Goal: Task Accomplishment & Management: Manage account settings

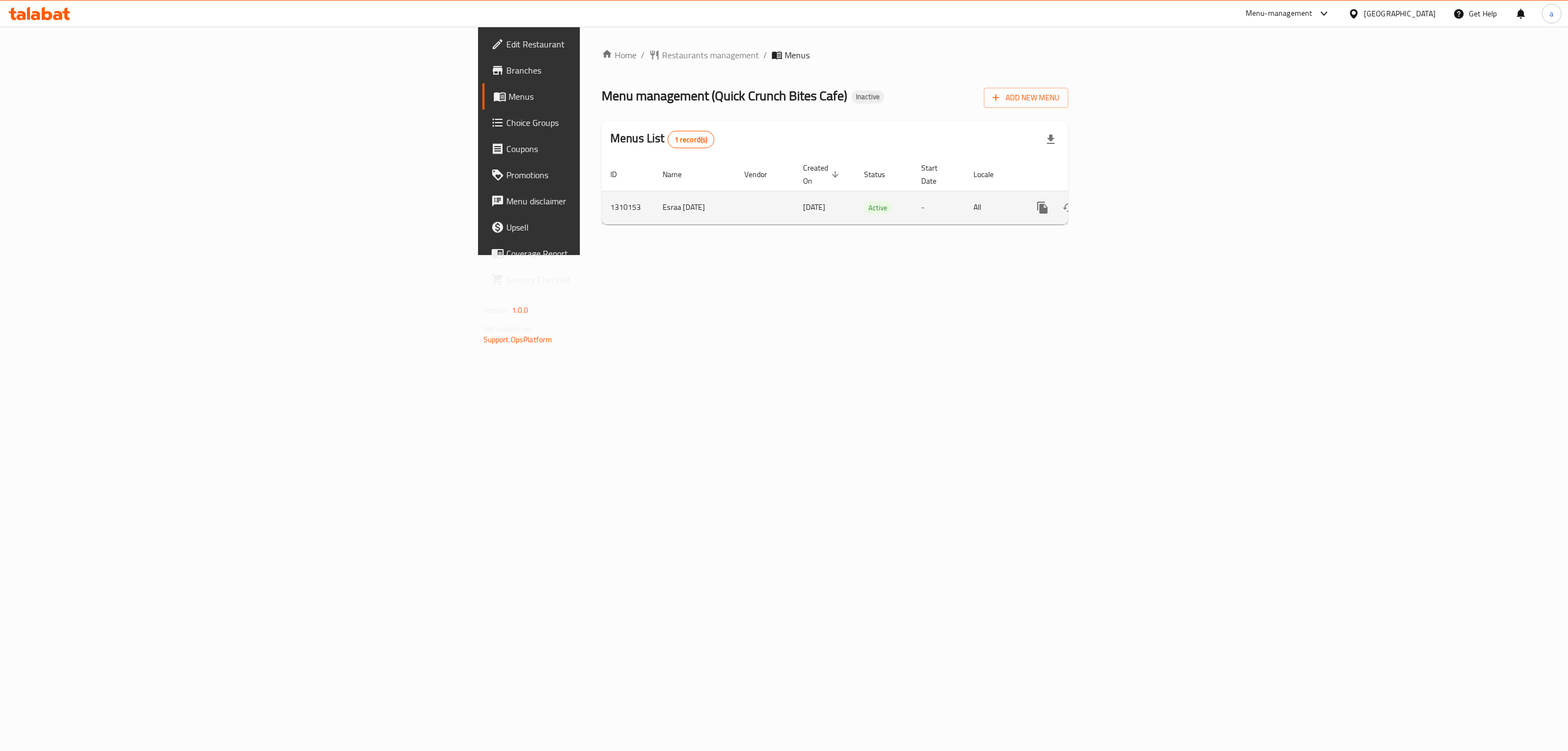
click at [1126, 203] on icon "enhanced table" at bounding box center [1121, 207] width 10 height 10
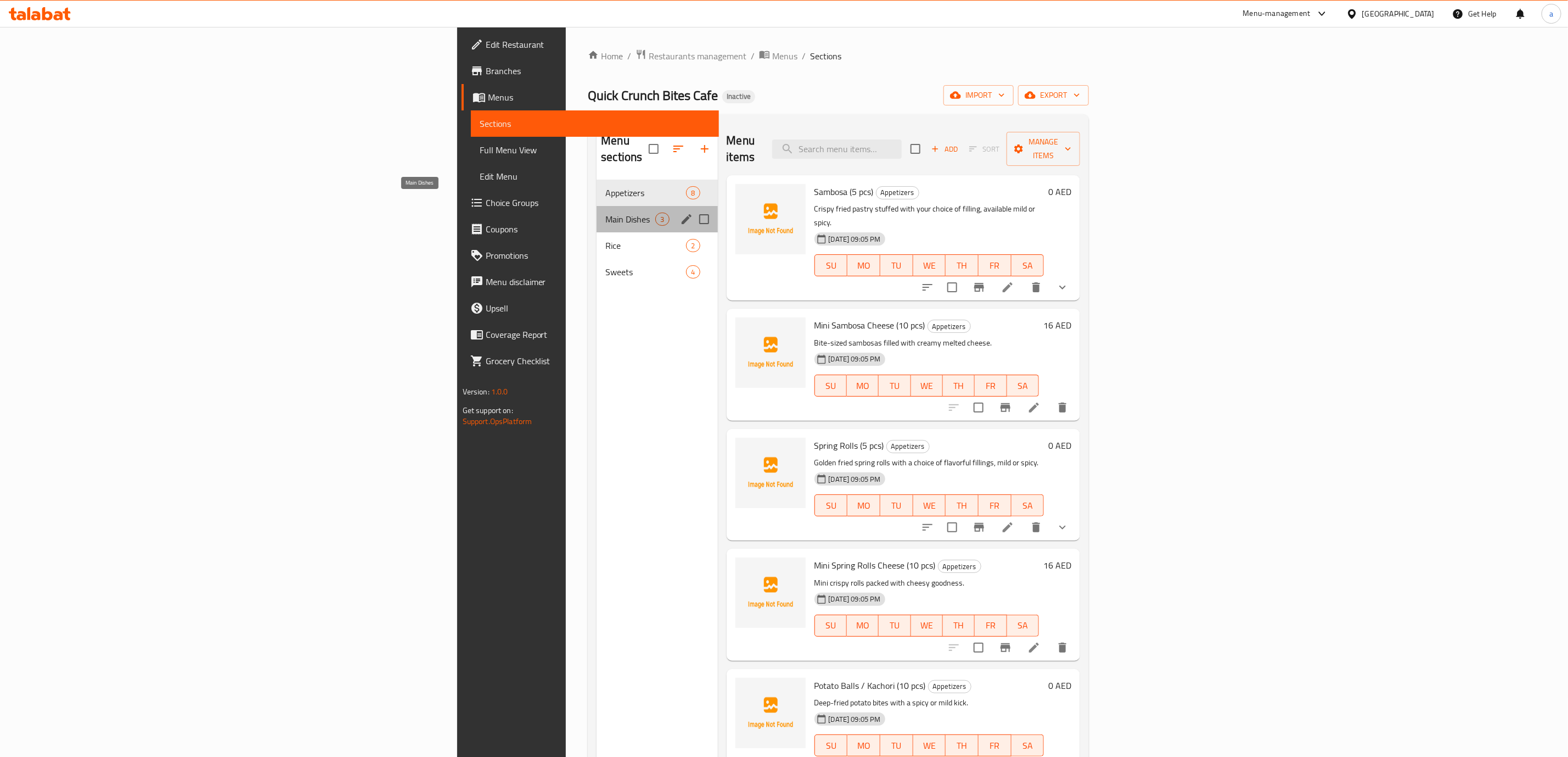
click at [605, 212] on span "Main Dishes" at bounding box center [630, 218] width 50 height 13
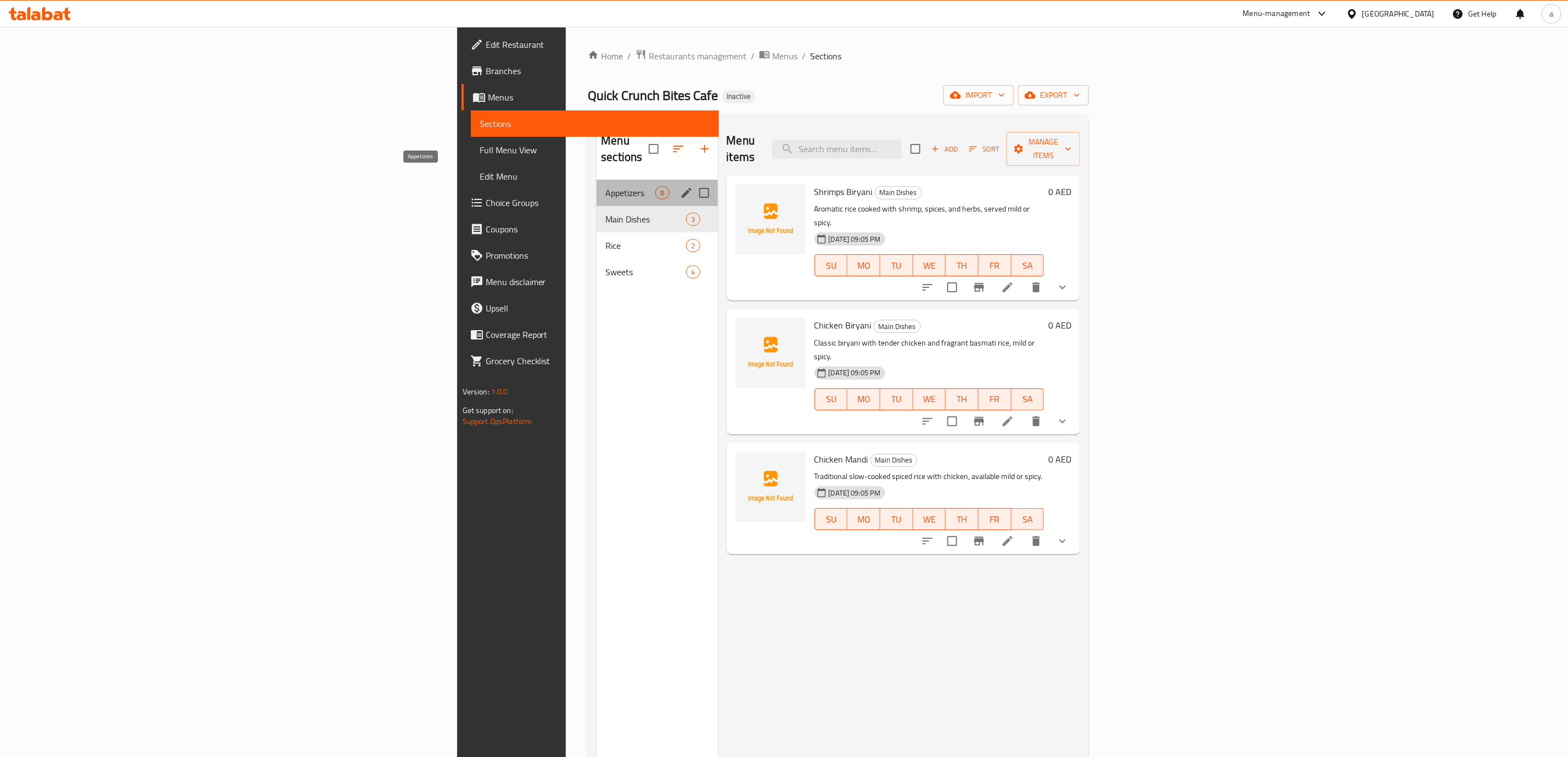
click at [605, 186] on span "Appetizers" at bounding box center [630, 192] width 50 height 13
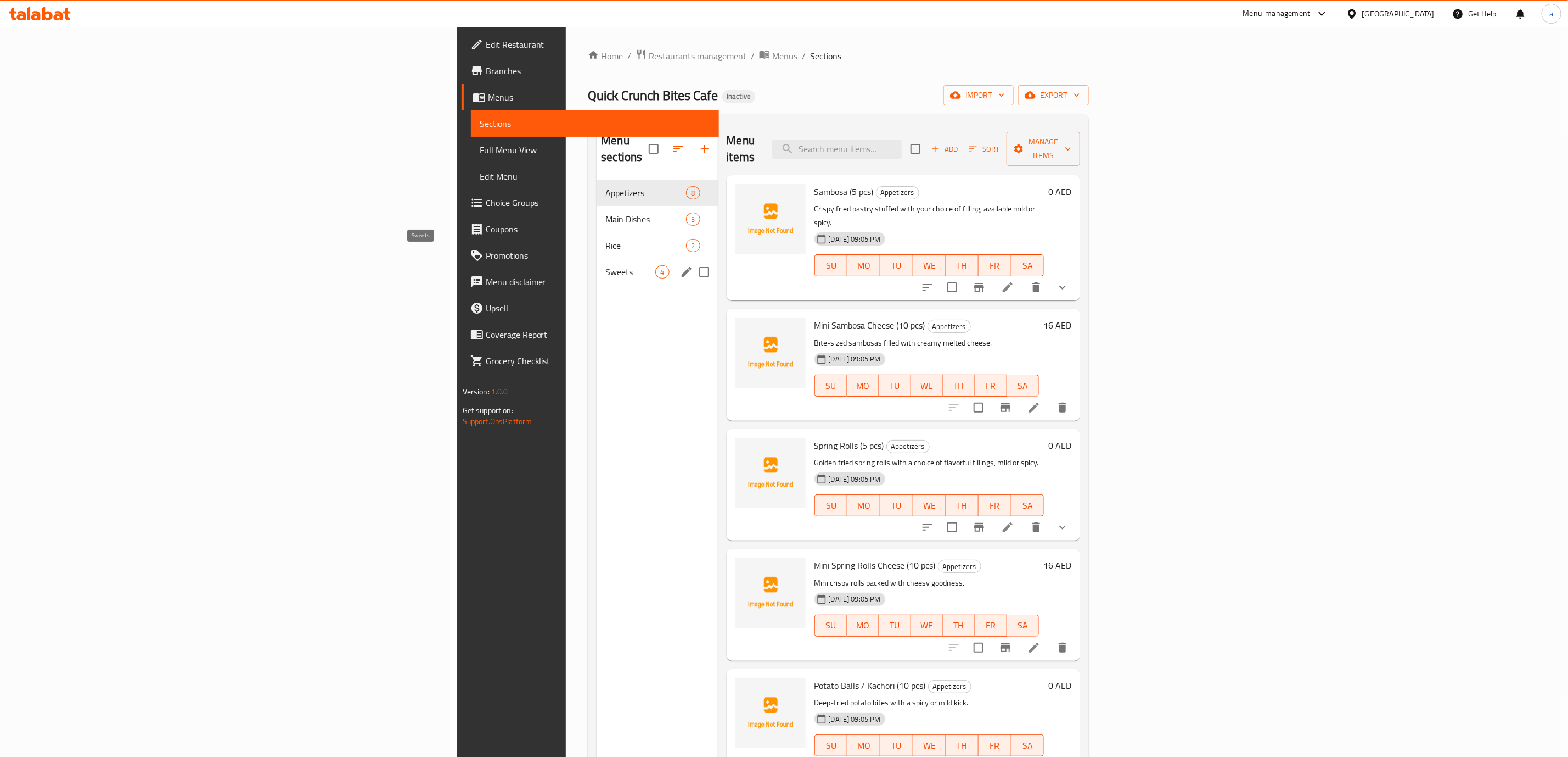
click at [605, 265] on span "Sweets" at bounding box center [630, 271] width 50 height 13
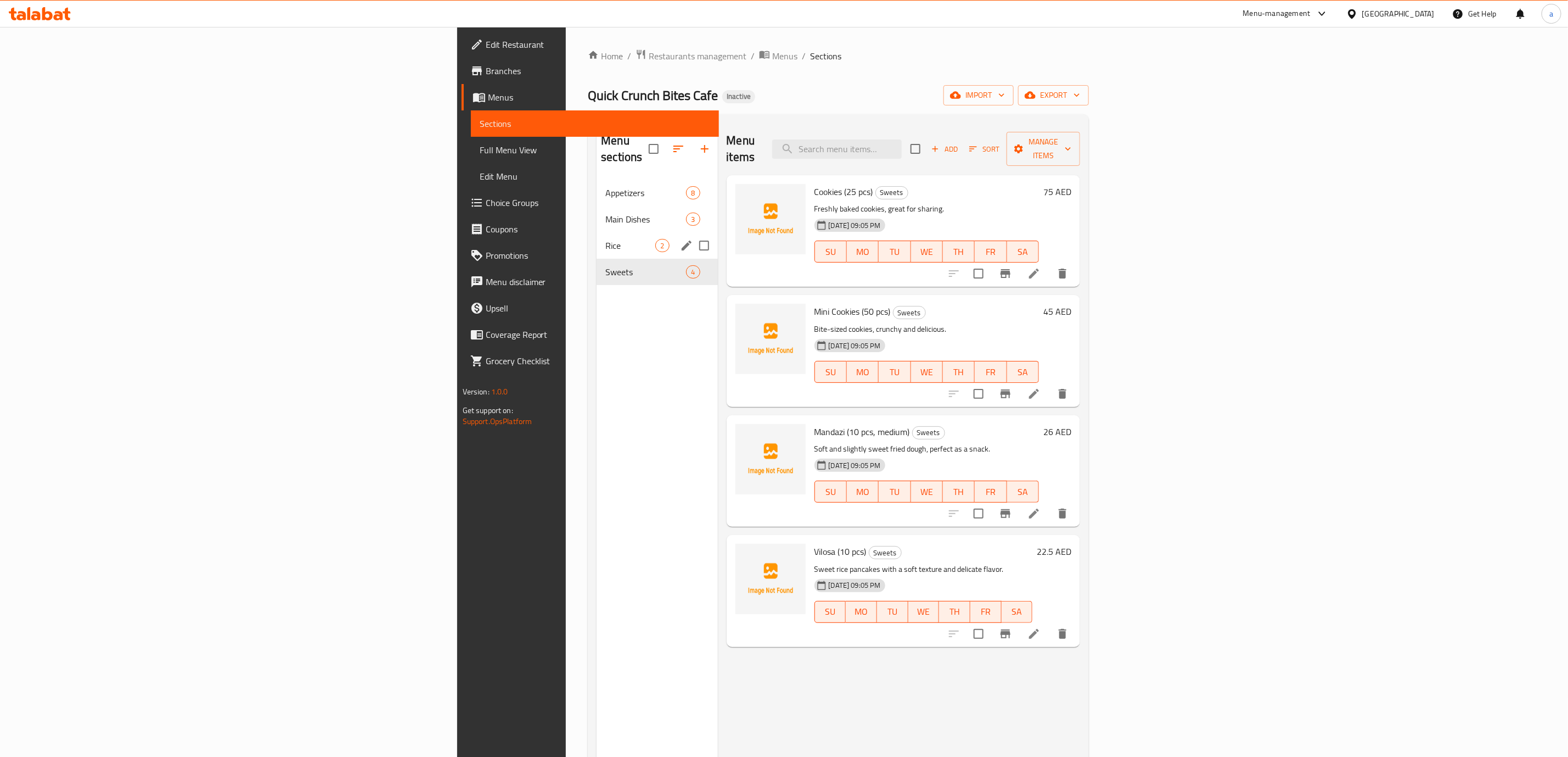
click at [597, 233] on div "Rice 2" at bounding box center [657, 246] width 121 height 27
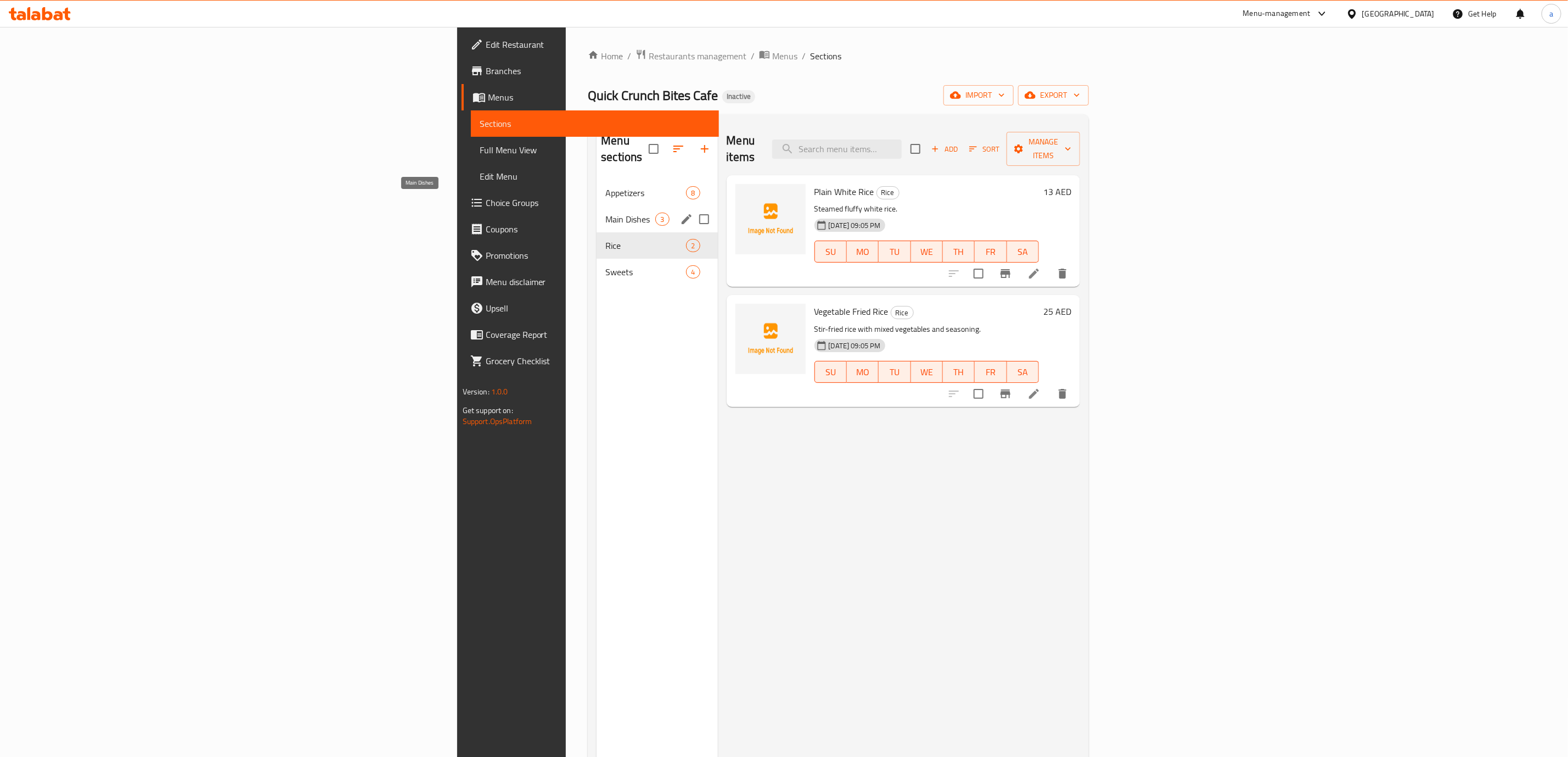
click at [605, 212] on span "Main Dishes" at bounding box center [630, 218] width 50 height 13
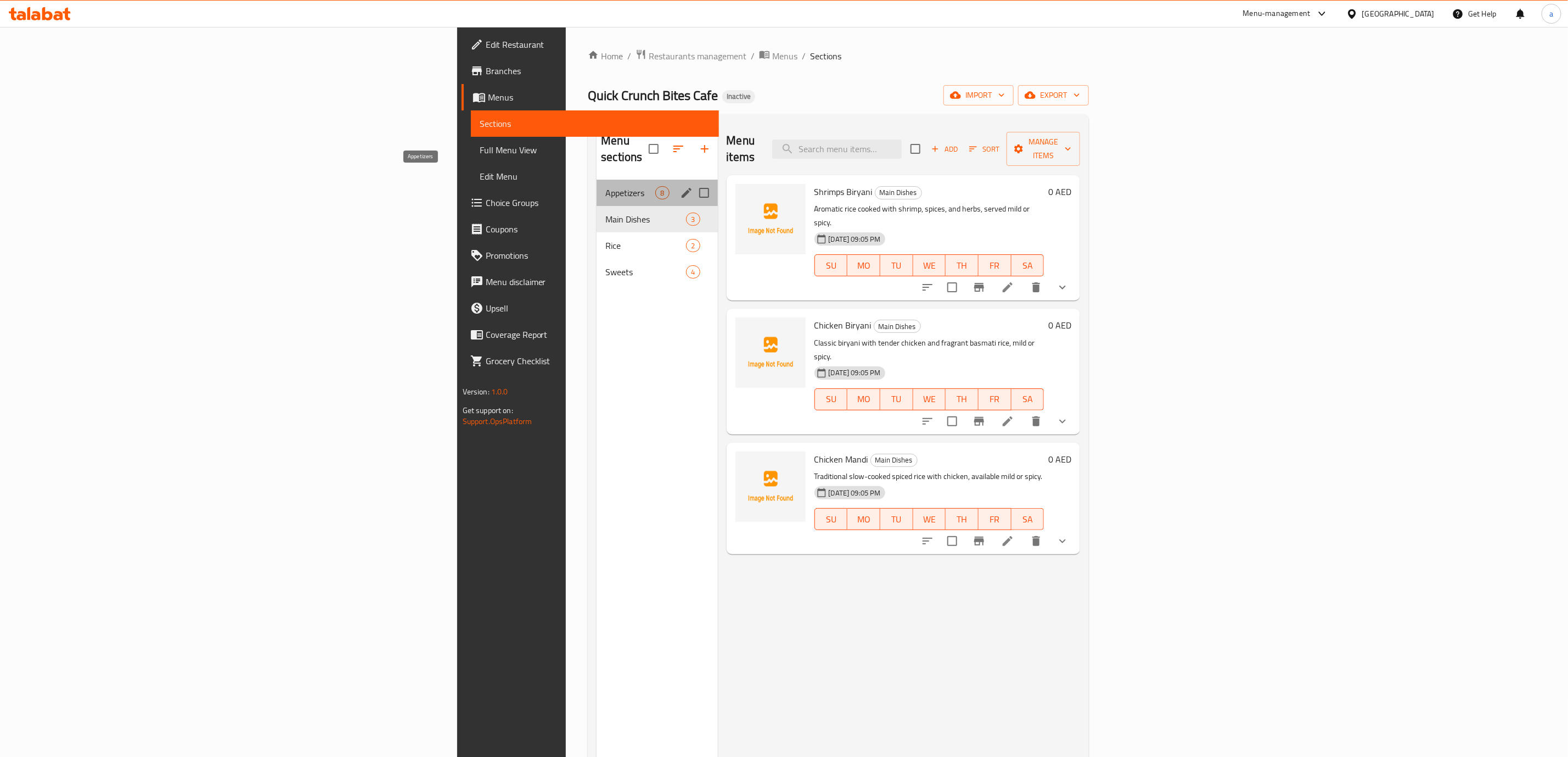
click at [605, 186] on span "Appetizers" at bounding box center [630, 192] width 50 height 13
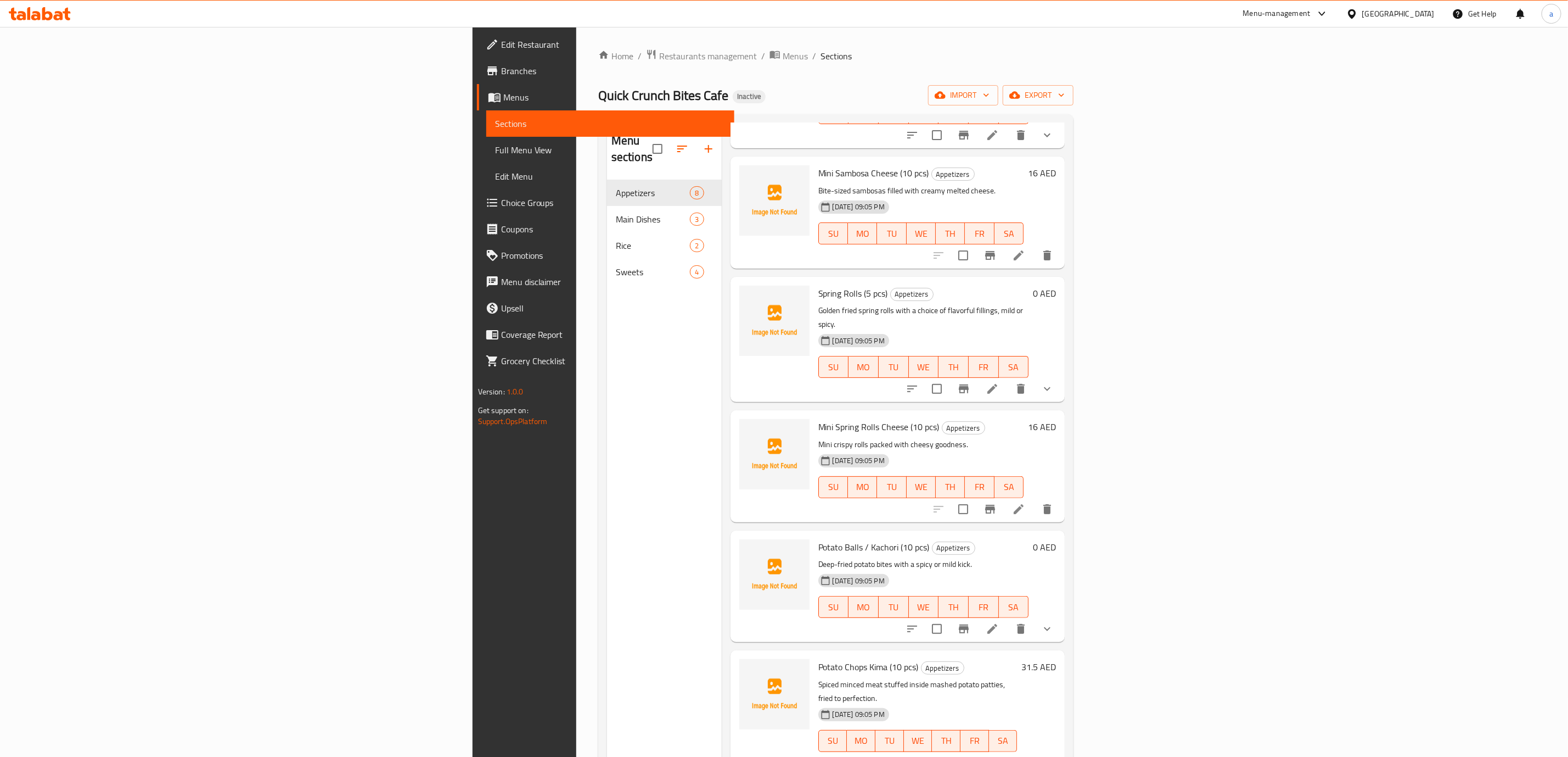
scroll to position [230, 0]
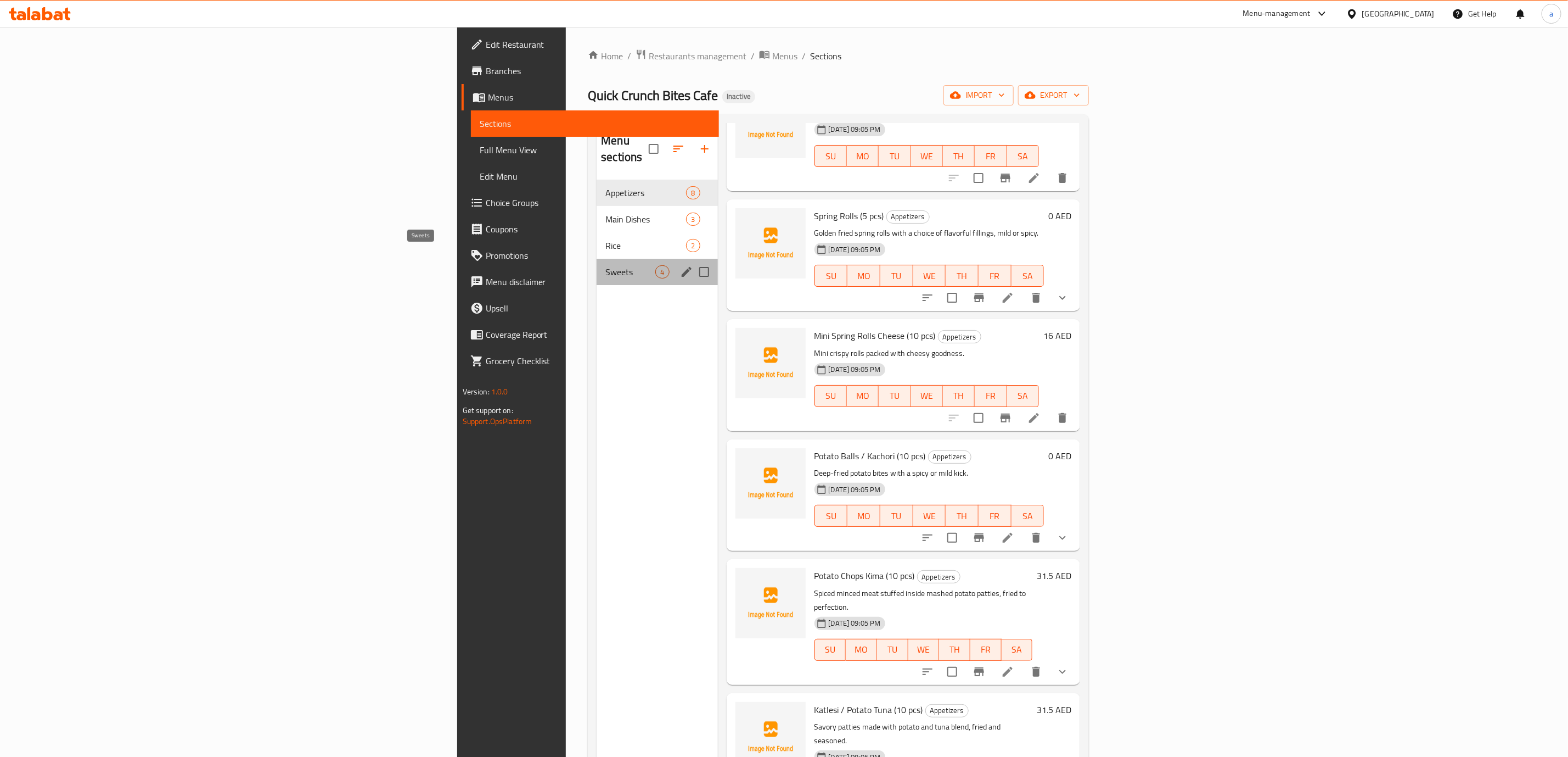
click at [605, 265] on span "Sweets" at bounding box center [630, 271] width 50 height 13
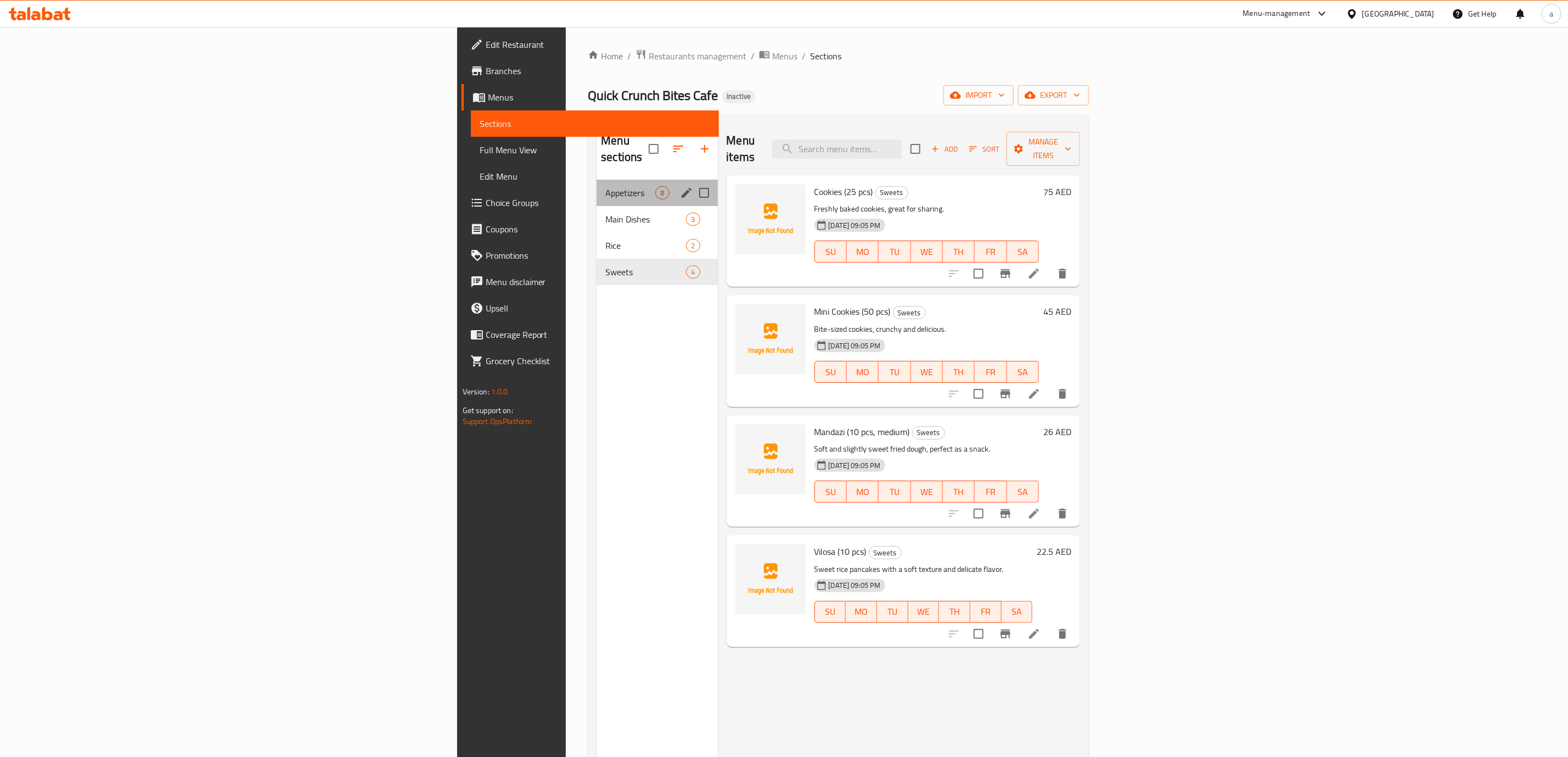
click at [597, 187] on div "Appetizers 8" at bounding box center [657, 192] width 121 height 27
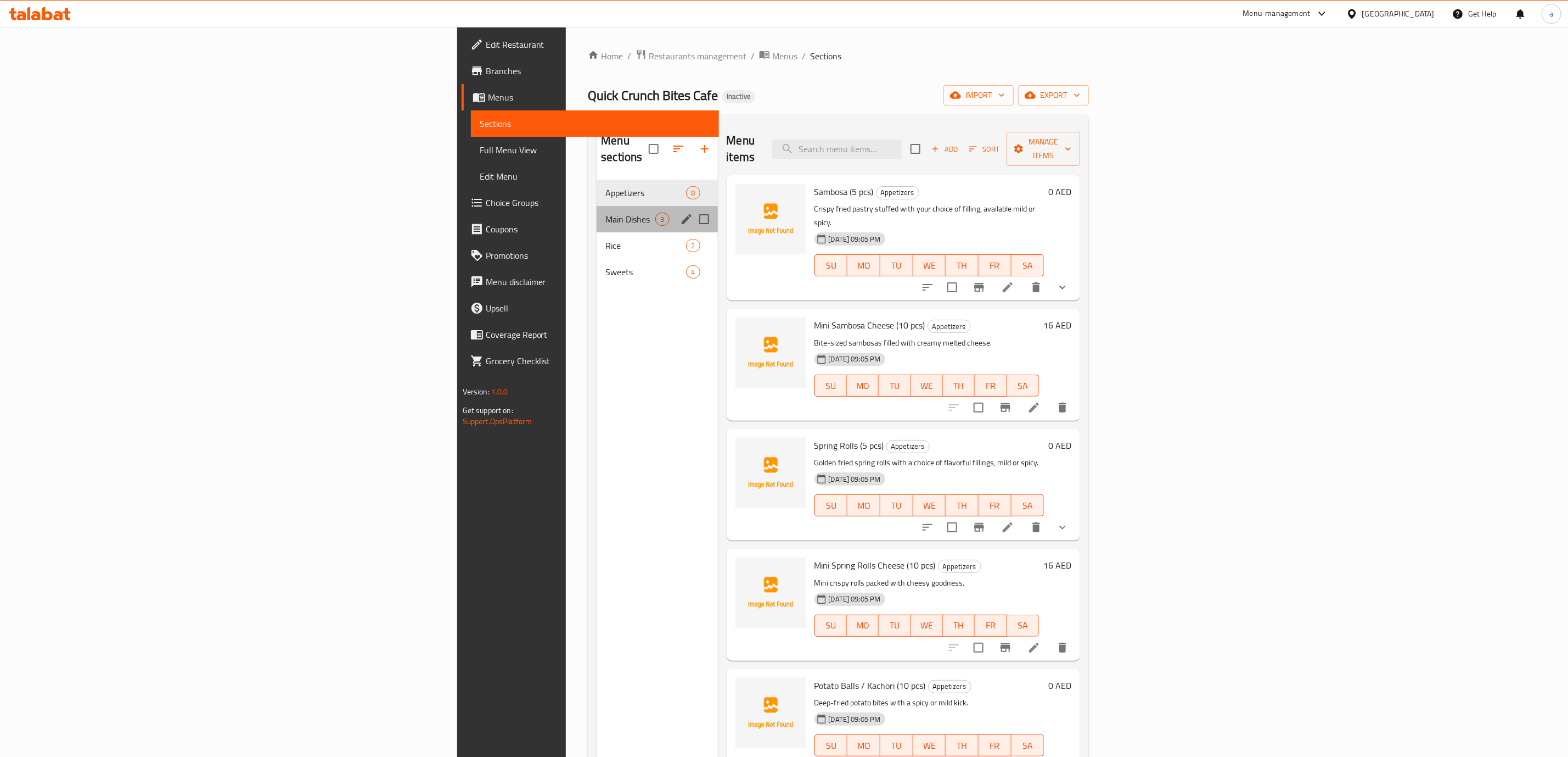
click at [597, 212] on div "Main Dishes 3" at bounding box center [657, 219] width 121 height 27
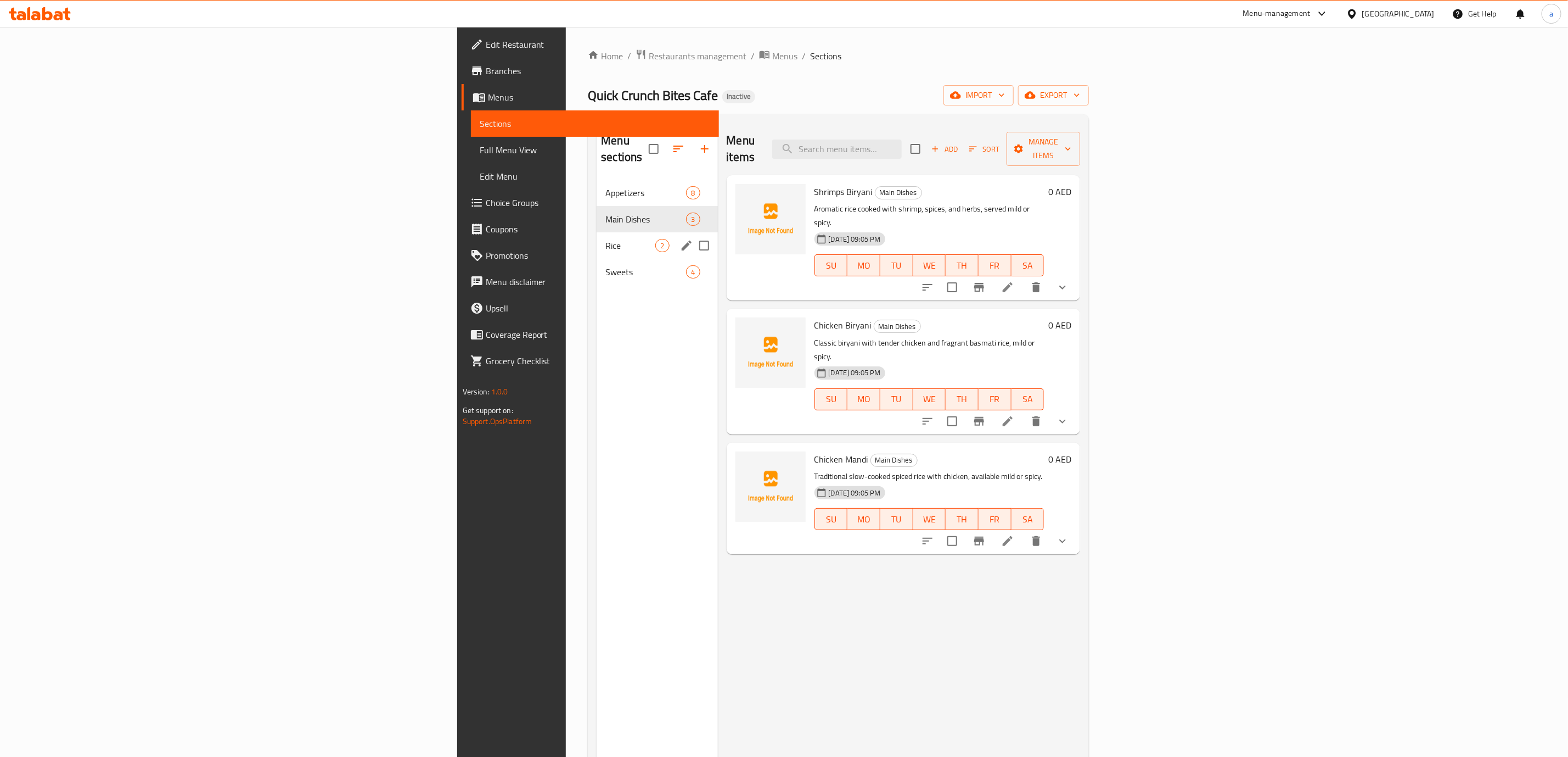
click at [597, 233] on div "Rice 2" at bounding box center [657, 246] width 121 height 27
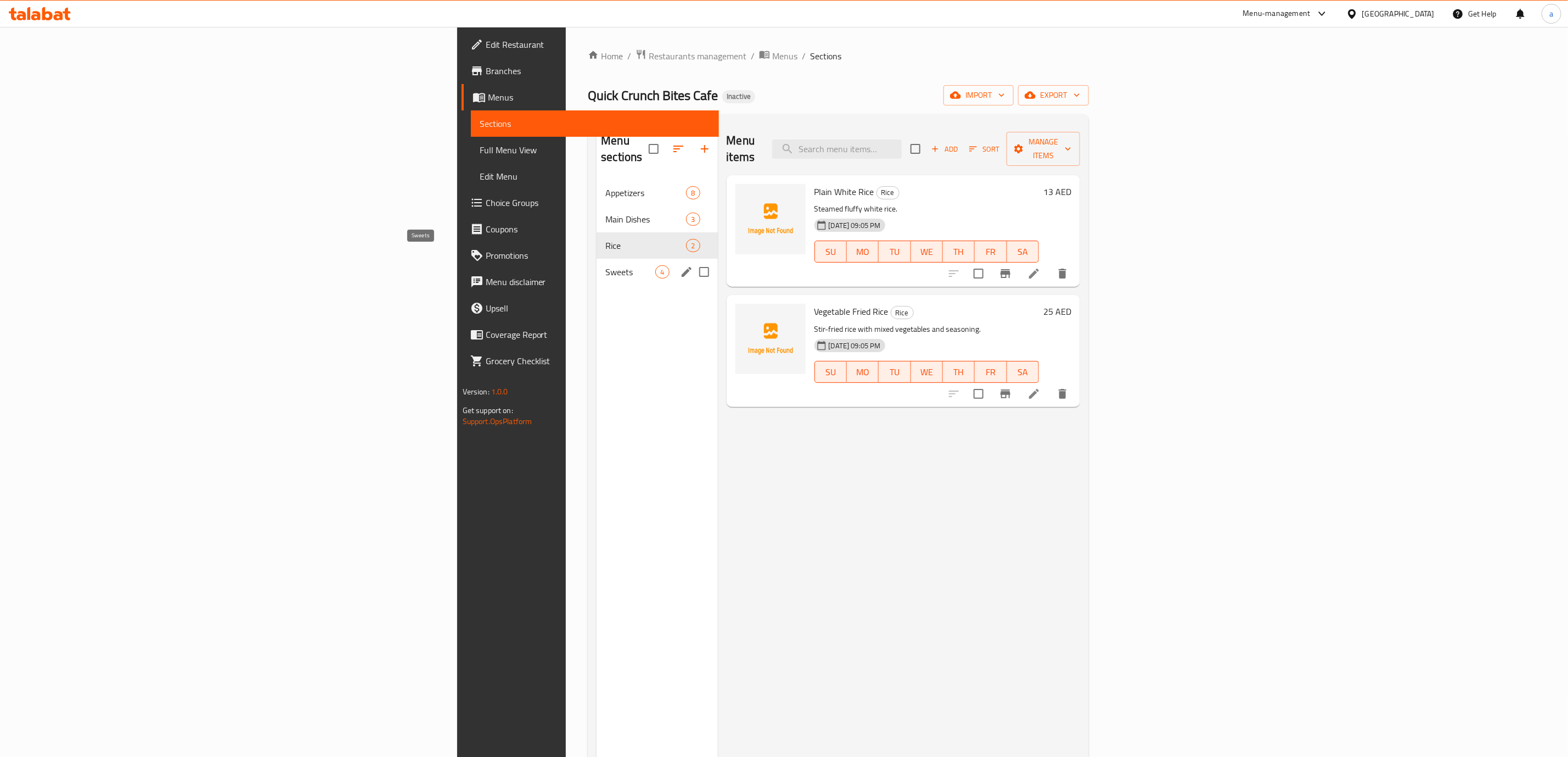
click at [605, 265] on span "Sweets" at bounding box center [630, 271] width 50 height 13
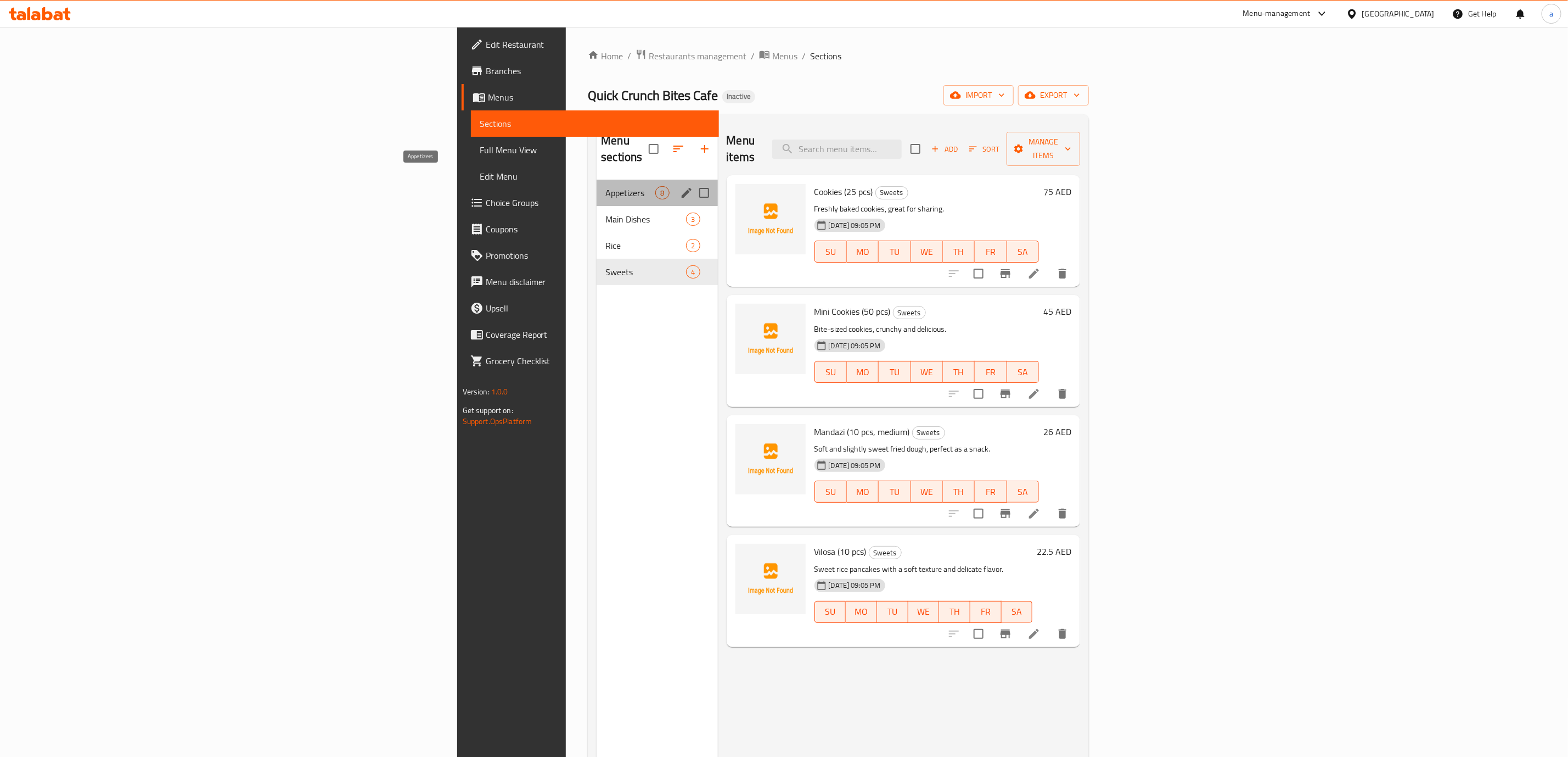
click at [605, 186] on span "Appetizers" at bounding box center [630, 192] width 50 height 13
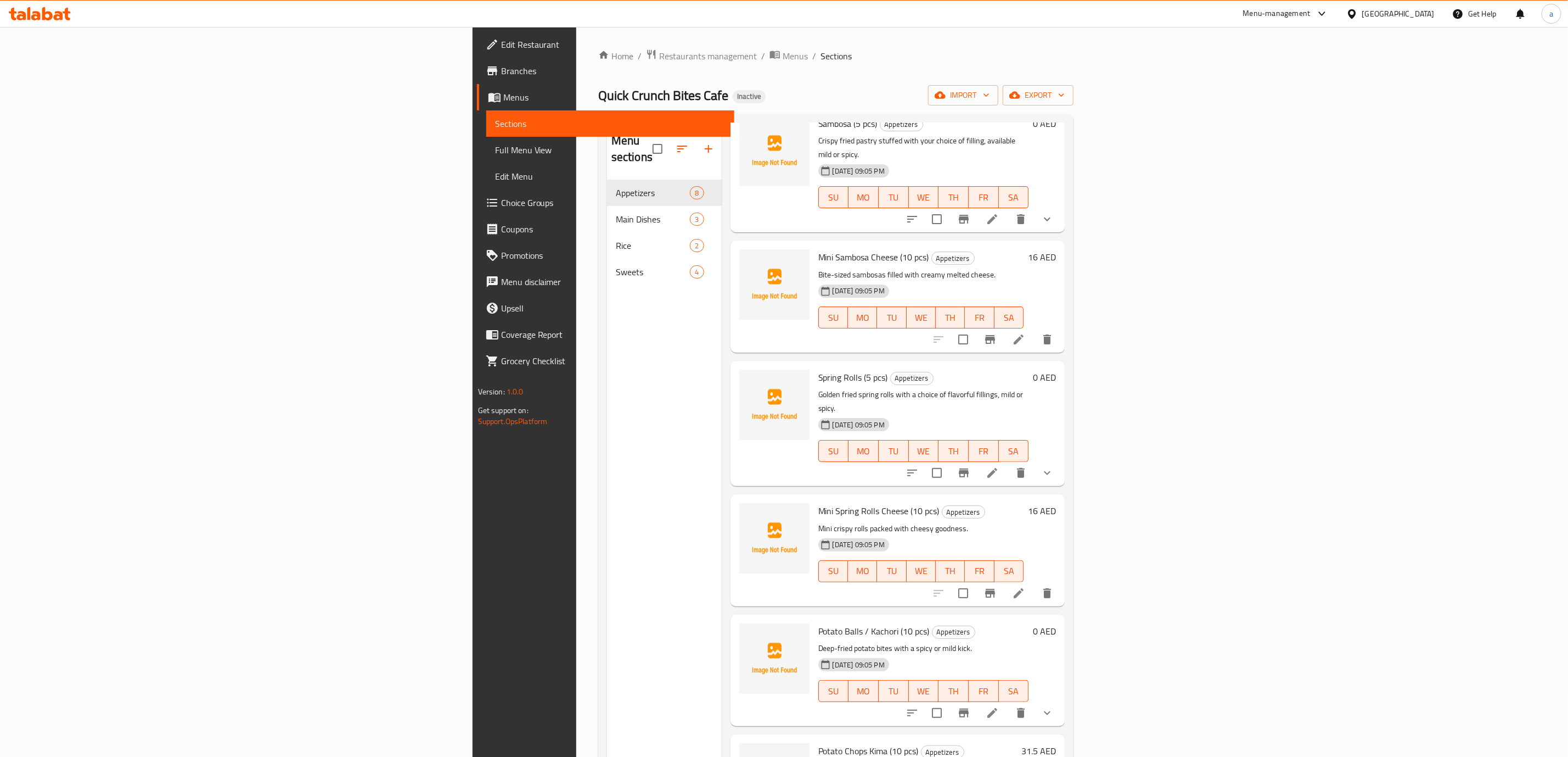
scroll to position [65, 0]
click at [501, 48] on span "Edit Restaurant" at bounding box center [614, 44] width 224 height 13
